Goal: Navigation & Orientation: Find specific page/section

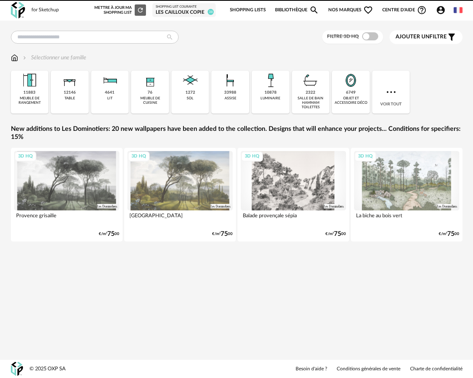
click at [258, 13] on link "Shopping Lists" at bounding box center [248, 10] width 36 height 17
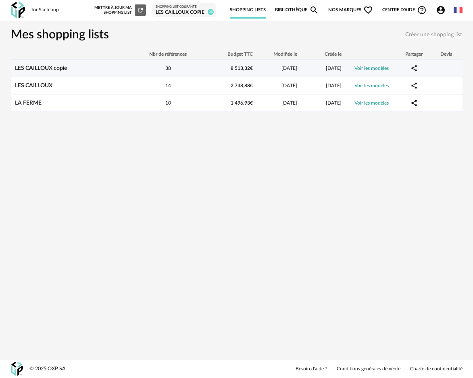
click at [90, 73] on td "LES CAILLOUX copie" at bounding box center [71, 68] width 121 height 17
click at [383, 71] on link "Voir les modèles" at bounding box center [372, 68] width 34 height 5
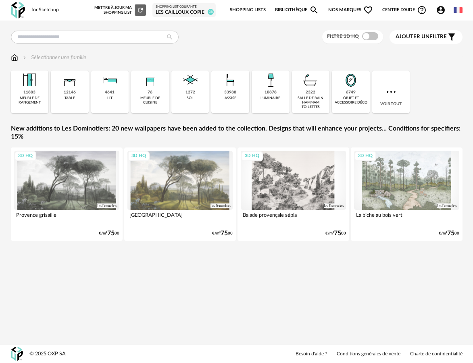
click at [192, 9] on div "LES CAILLOUX copie" at bounding box center [184, 12] width 57 height 6
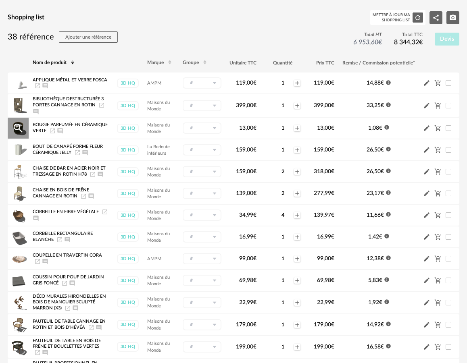
scroll to position [47, 0]
